Goal: Task Accomplishment & Management: Manage account settings

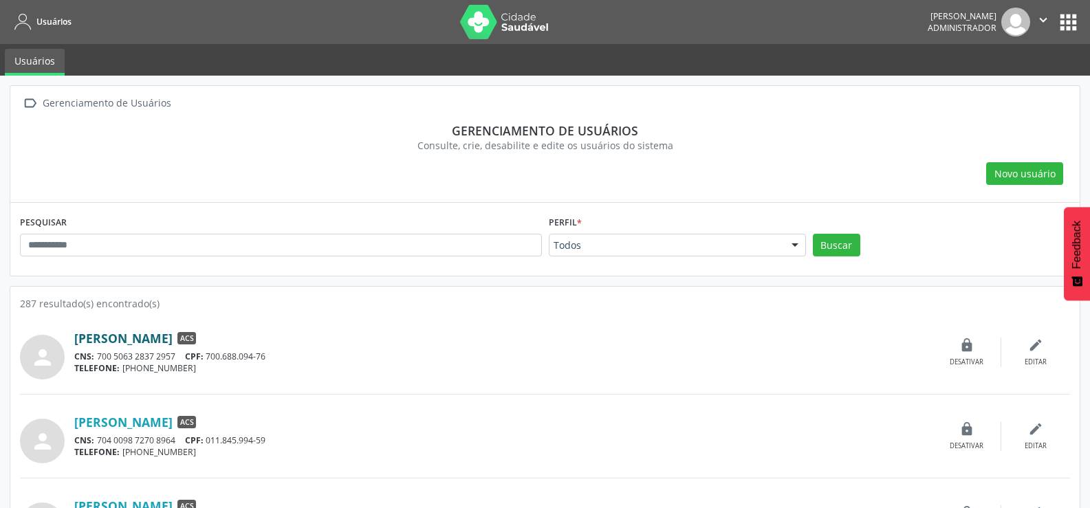
click at [168, 332] on link "[PERSON_NAME]" at bounding box center [123, 338] width 98 height 15
click at [1049, 354] on div "edit Editar" at bounding box center [1035, 353] width 69 height 30
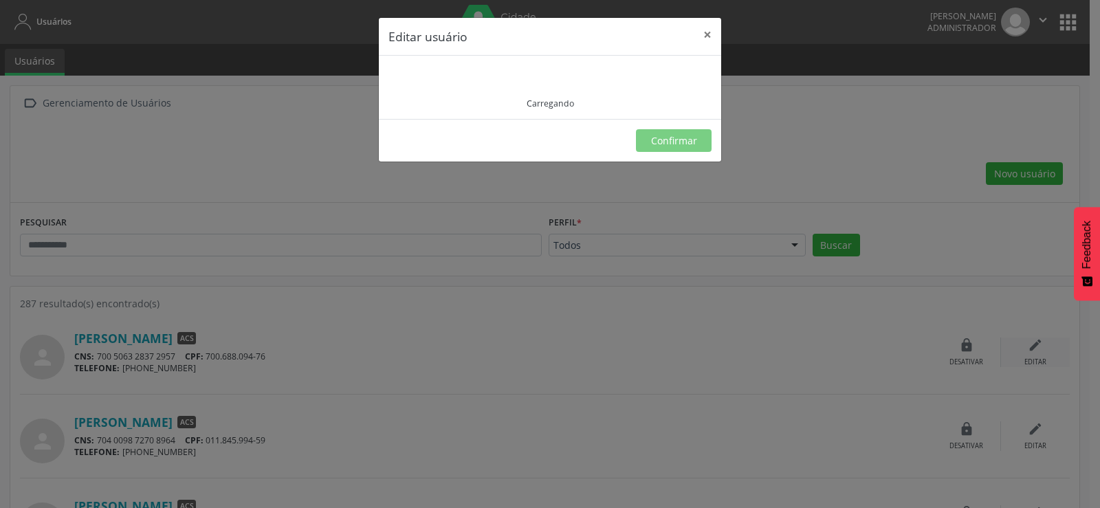
type input "**********"
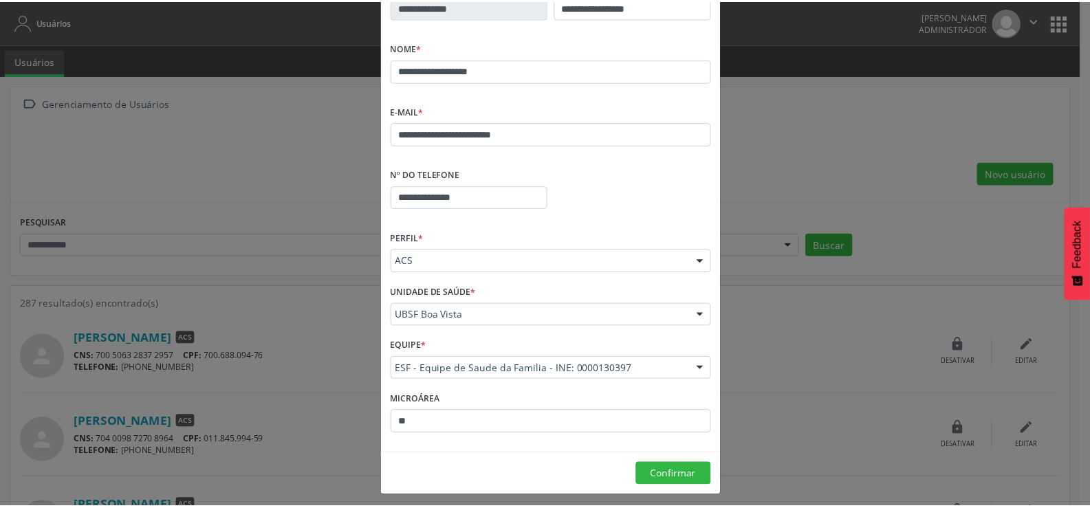
scroll to position [97, 0]
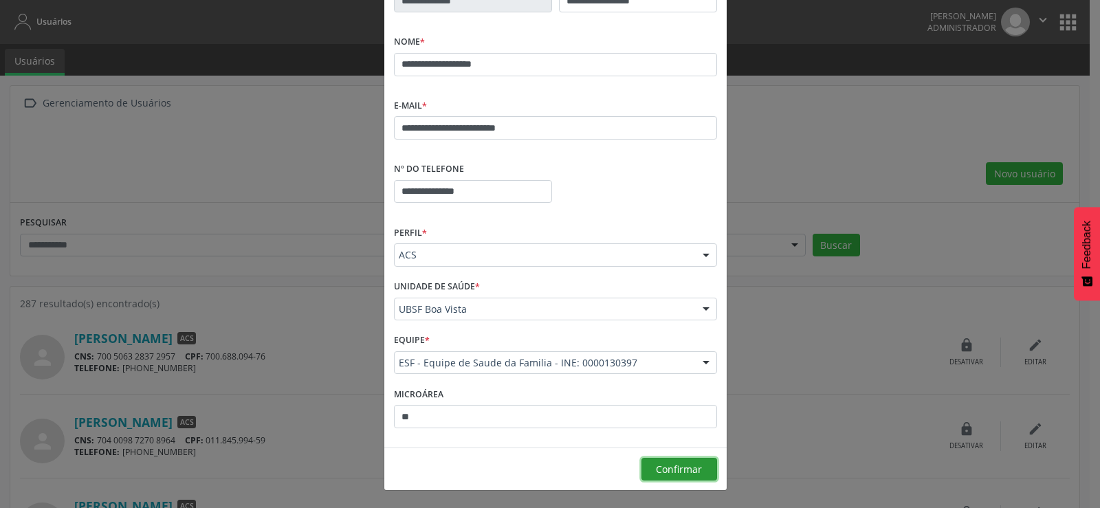
click at [684, 470] on span "Confirmar" at bounding box center [679, 469] width 46 height 13
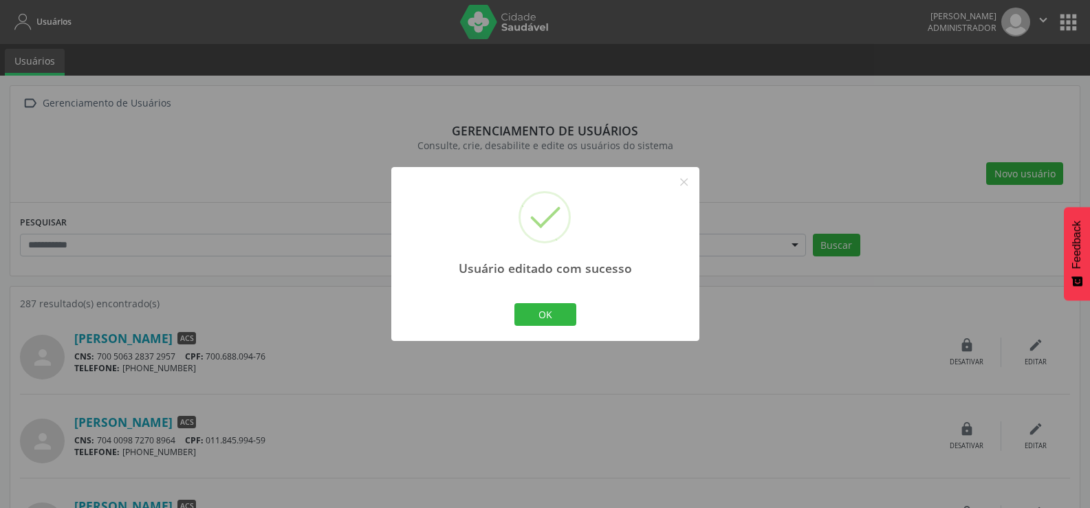
click at [587, 309] on div "OK Cancel" at bounding box center [545, 314] width 284 height 29
click at [542, 311] on button "OK" at bounding box center [545, 314] width 62 height 23
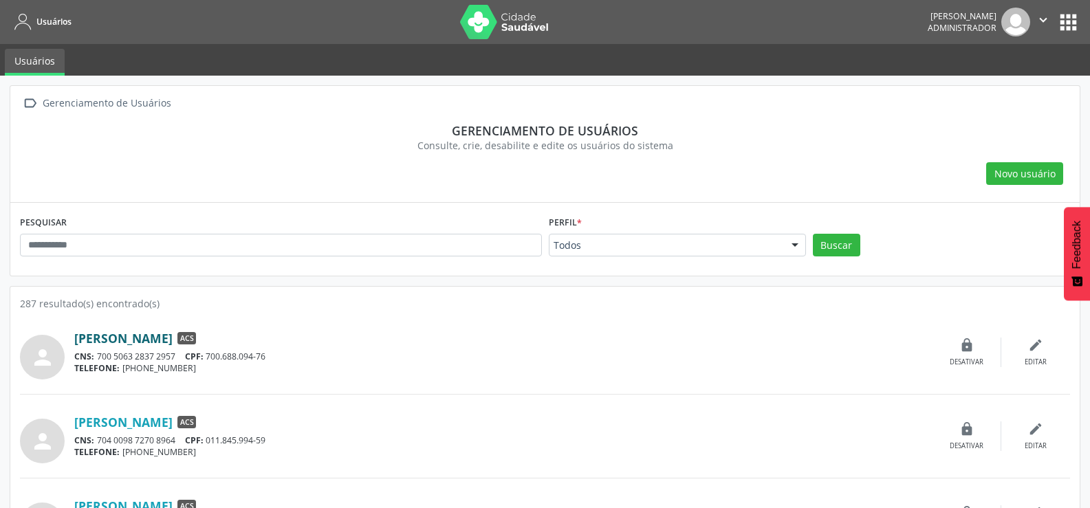
click at [164, 339] on link "[PERSON_NAME]" at bounding box center [123, 338] width 98 height 15
